Goal: Information Seeking & Learning: Learn about a topic

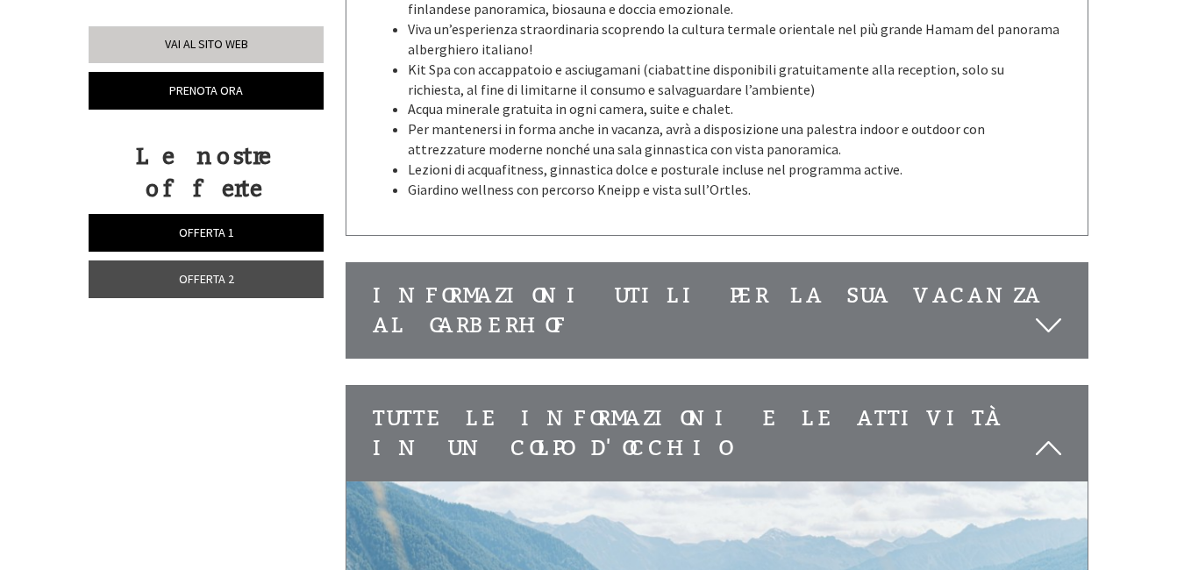
scroll to position [5790, 0]
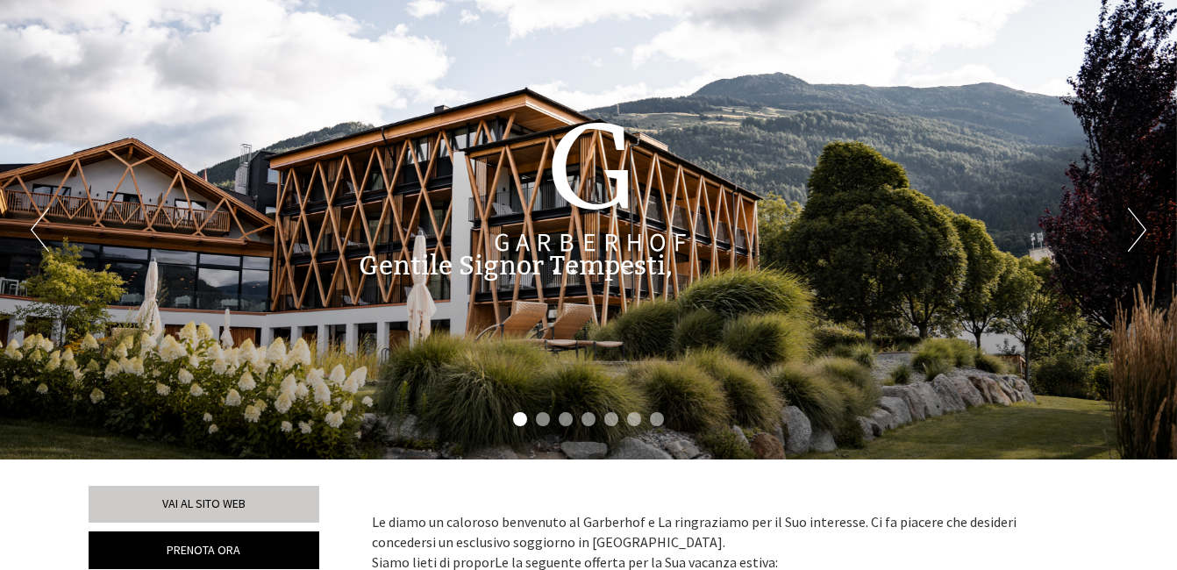
click at [1138, 230] on div "Gentile Signor Tempesti, Le diamo un caloroso benvenuto al Garberhof e La ringr…" at bounding box center [588, 262] width 1177 height 82
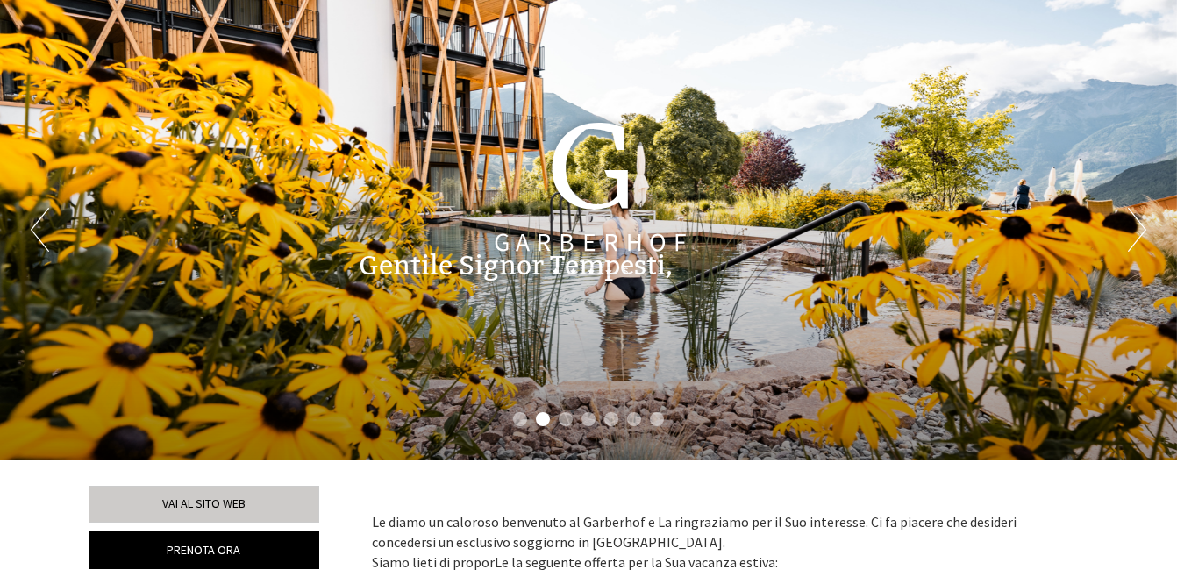
click at [1136, 233] on div "Gentile Signor Tempesti, Le diamo un caloroso benvenuto al Garberhof e La ringr…" at bounding box center [588, 262] width 1177 height 82
click at [565, 418] on li "3" at bounding box center [566, 419] width 14 height 14
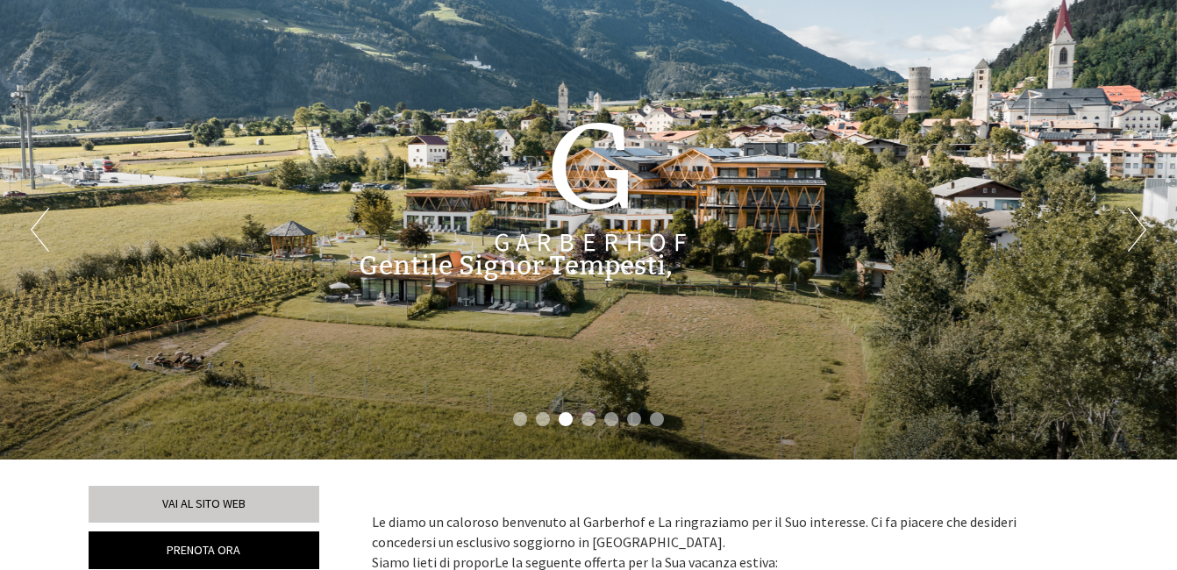
click at [585, 420] on li "4" at bounding box center [589, 419] width 14 height 14
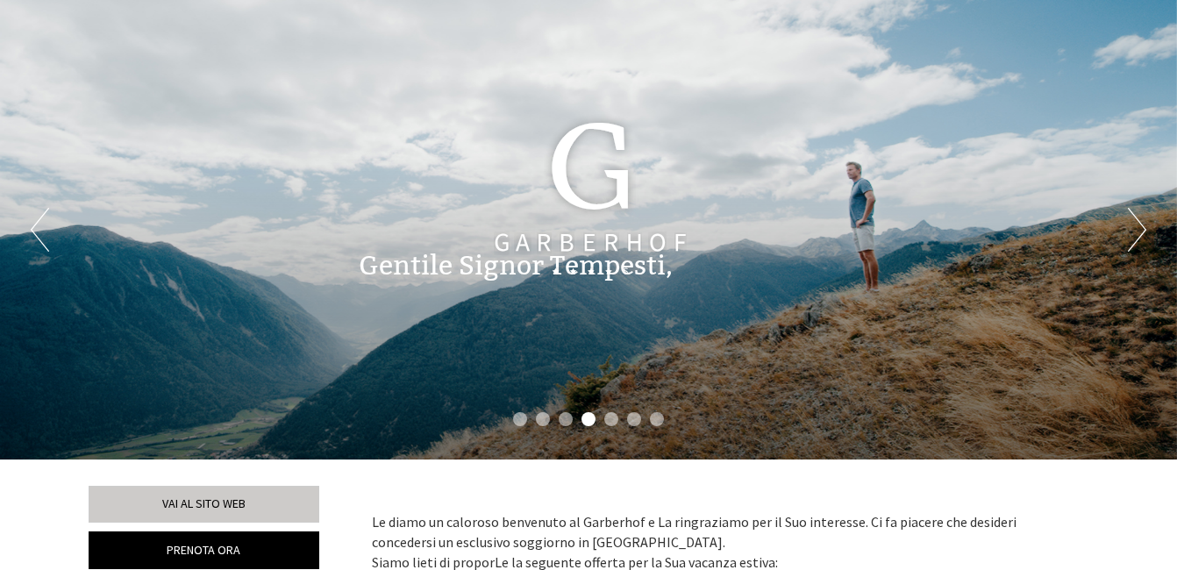
click at [614, 420] on li "5" at bounding box center [611, 419] width 14 height 14
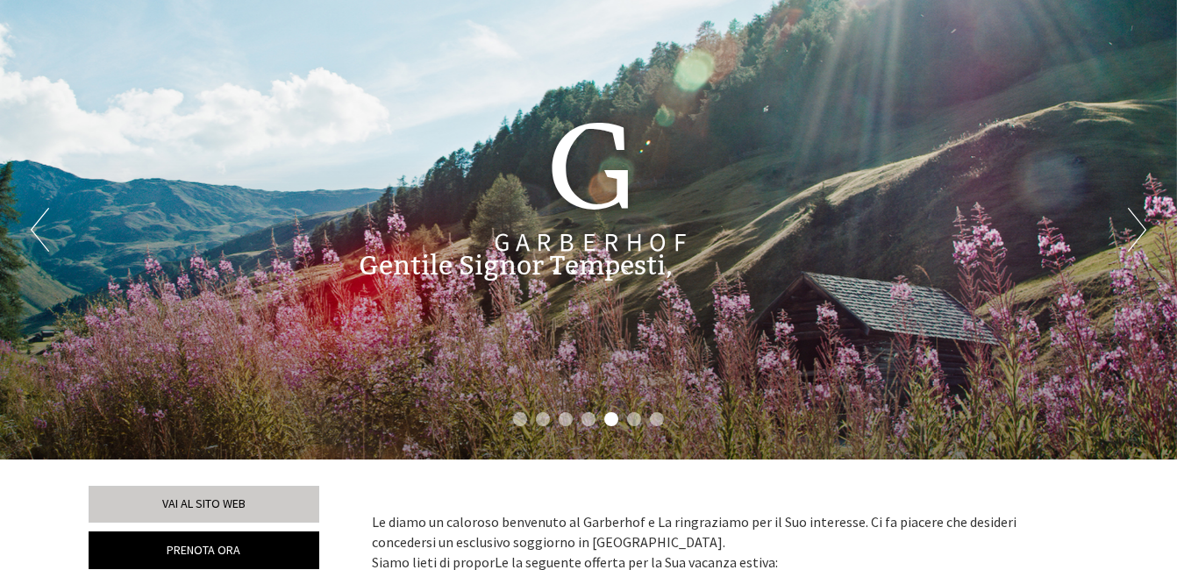
click at [636, 426] on ul "1 2 3 4 5 6 7" at bounding box center [588, 421] width 1177 height 20
click at [636, 418] on li "6" at bounding box center [634, 419] width 14 height 14
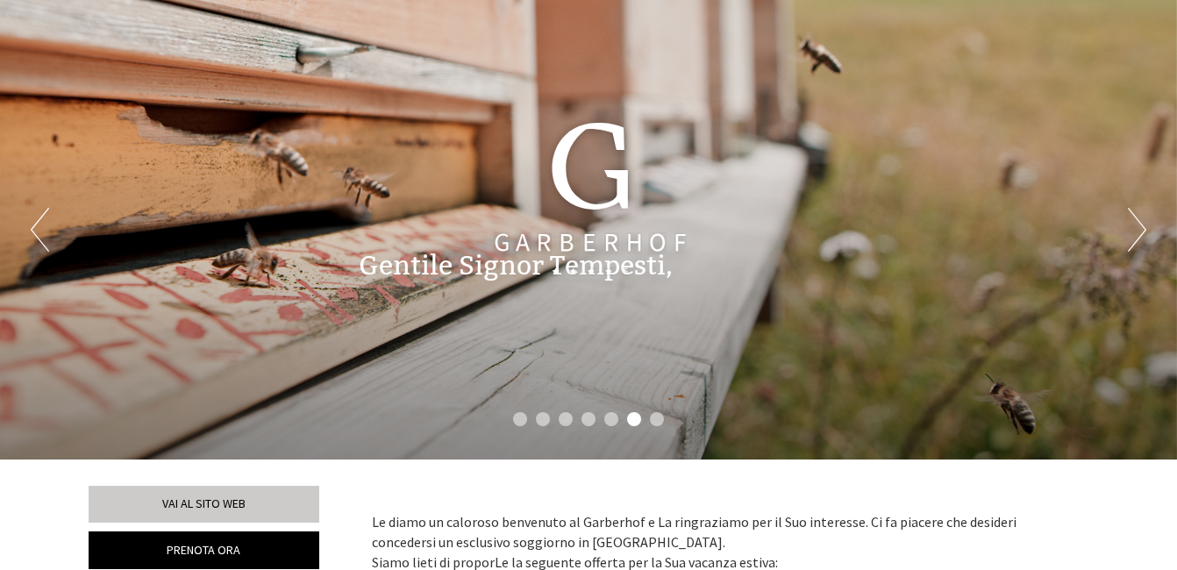
click at [657, 421] on li "7" at bounding box center [657, 419] width 14 height 14
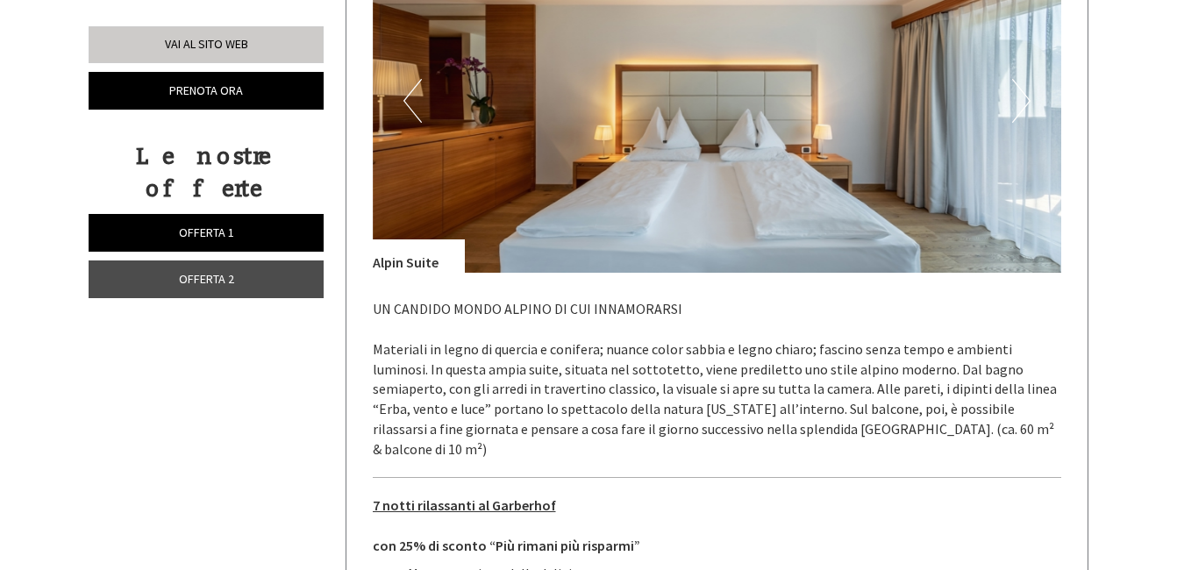
scroll to position [1404, 0]
